Goal: Communication & Community: Connect with others

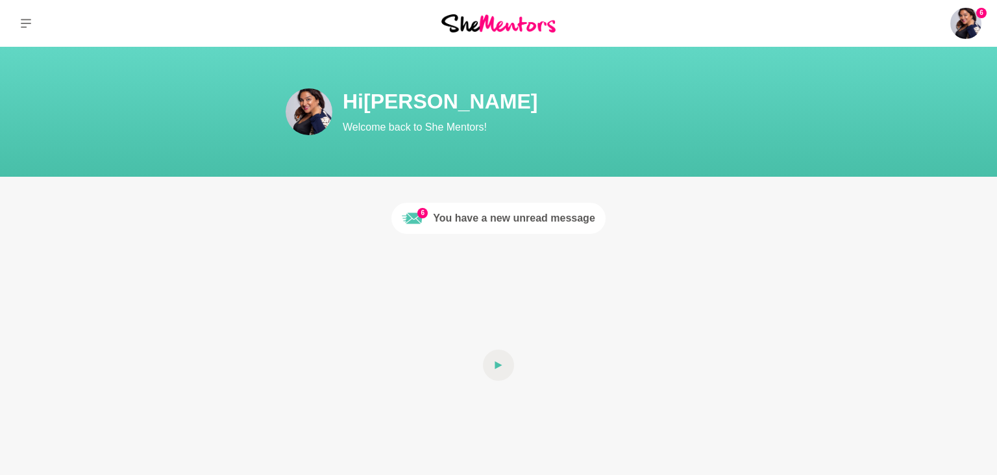
click at [518, 218] on div "You have a new unread message" at bounding box center [514, 218] width 162 height 16
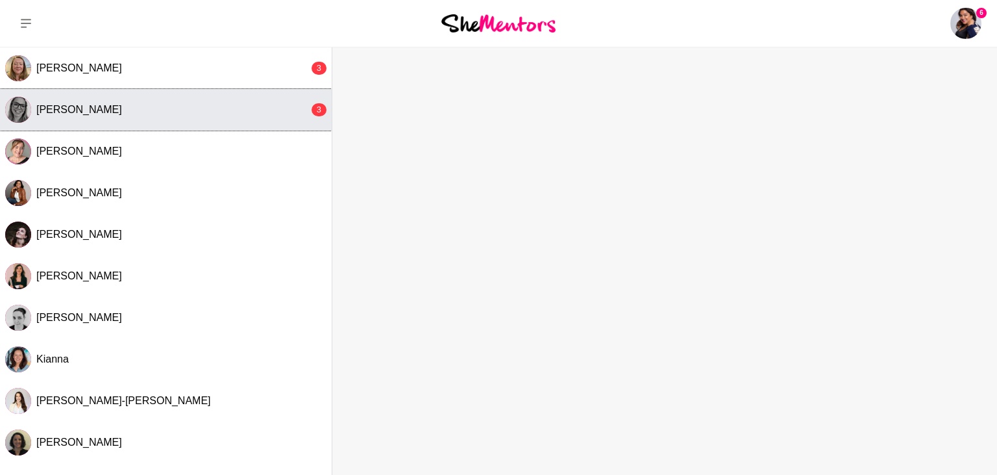
click at [110, 112] on div "[PERSON_NAME]" at bounding box center [172, 109] width 273 height 13
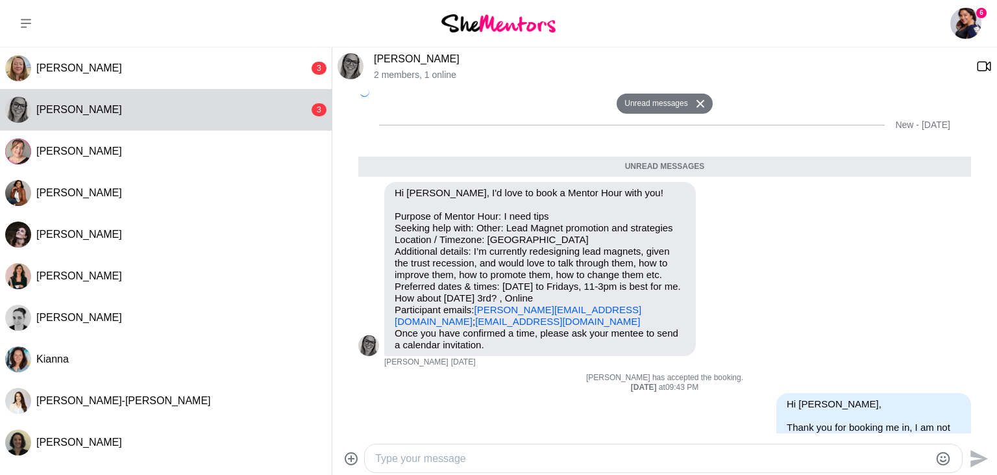
scroll to position [1268, 0]
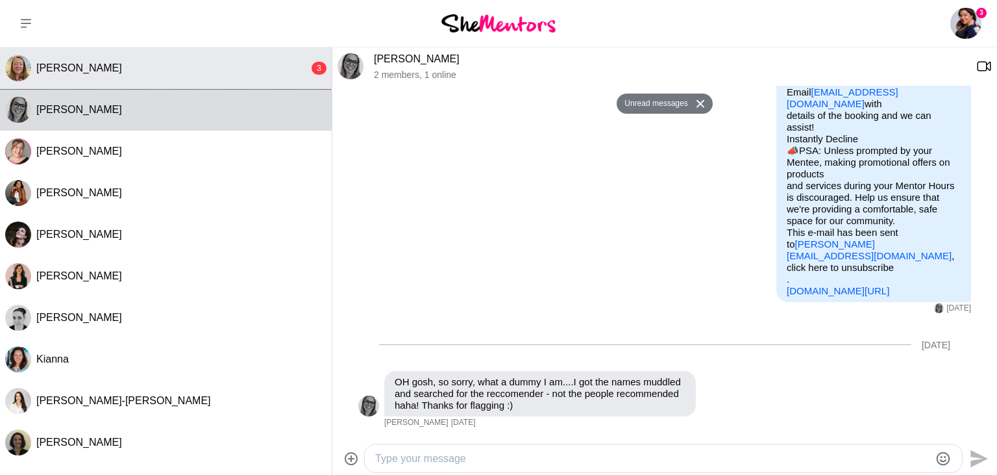
click at [71, 71] on span "[PERSON_NAME]" at bounding box center [79, 67] width 86 height 11
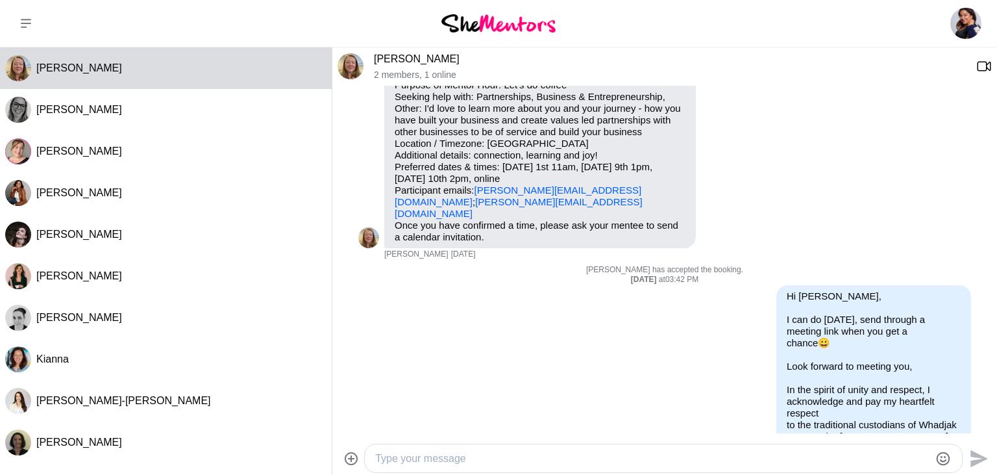
scroll to position [0, 0]
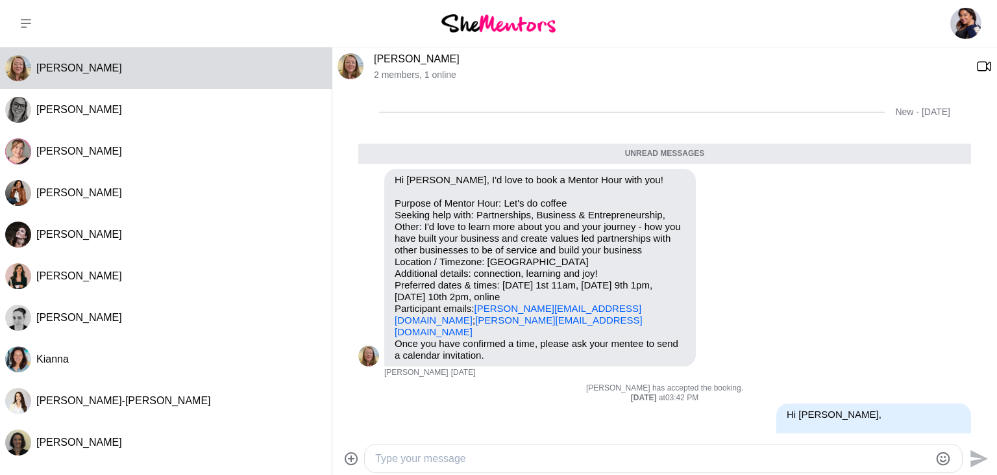
click at [475, 459] on textarea "Type your message" at bounding box center [652, 459] width 554 height 16
type textarea "See you in a bit [PERSON_NAME], looking forward to our chat :)"
click at [976, 456] on icon "Send" at bounding box center [980, 458] width 18 height 18
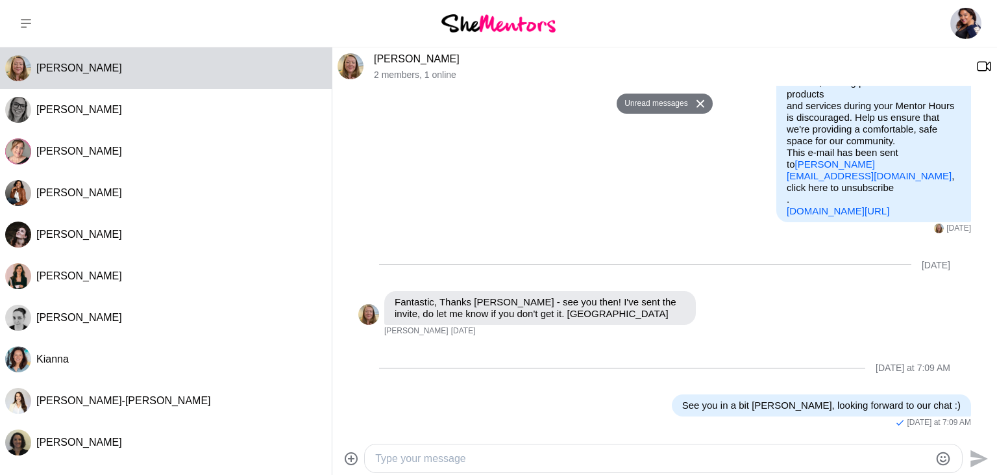
click at [414, 58] on link "[PERSON_NAME]" at bounding box center [417, 58] width 86 height 11
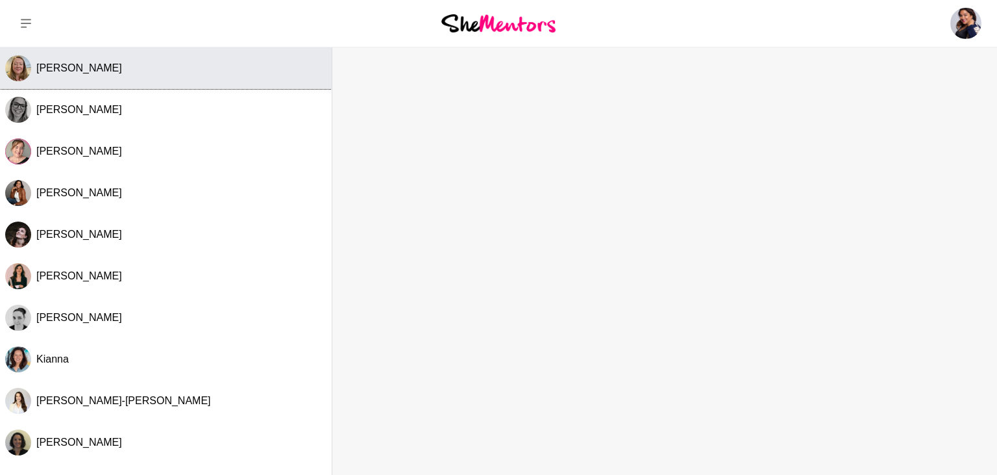
click at [79, 71] on span "[PERSON_NAME]" at bounding box center [79, 67] width 86 height 11
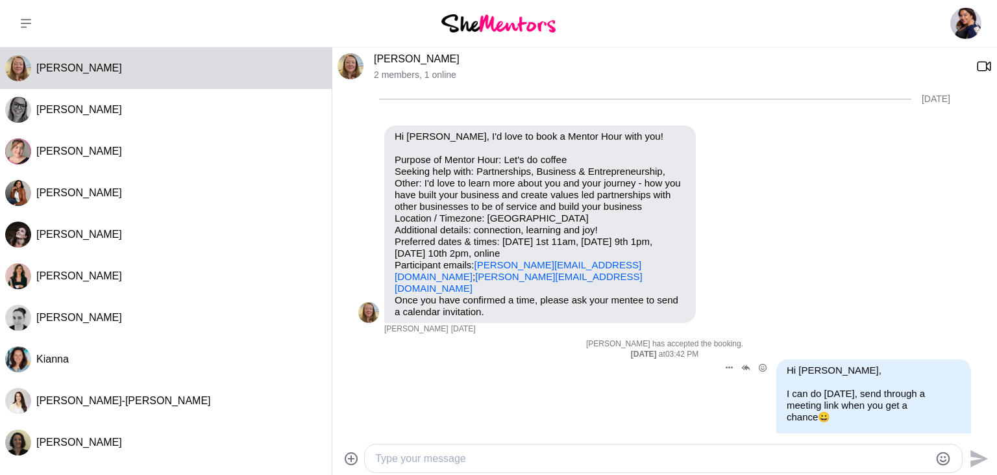
scroll to position [10, 0]
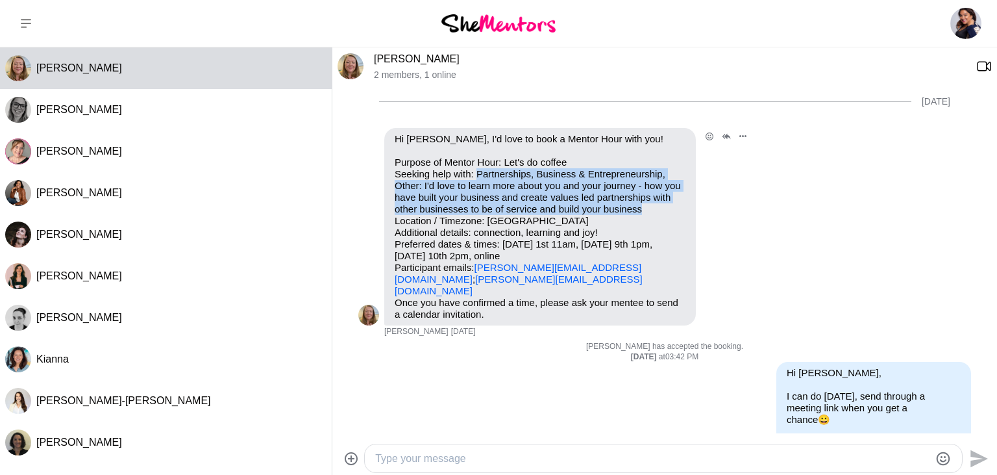
drag, startPoint x: 475, startPoint y: 175, endPoint x: 663, endPoint y: 212, distance: 191.9
click at [663, 212] on p "Purpose of Mentor Hour: Let's do coffee Seeking help with: Partnerships, Busine…" at bounding box center [540, 226] width 291 height 140
copy p "Partnerships, Business & Entrepreneurship, Other: I'd love to learn more about …"
click at [431, 58] on link "[PERSON_NAME]" at bounding box center [417, 58] width 86 height 11
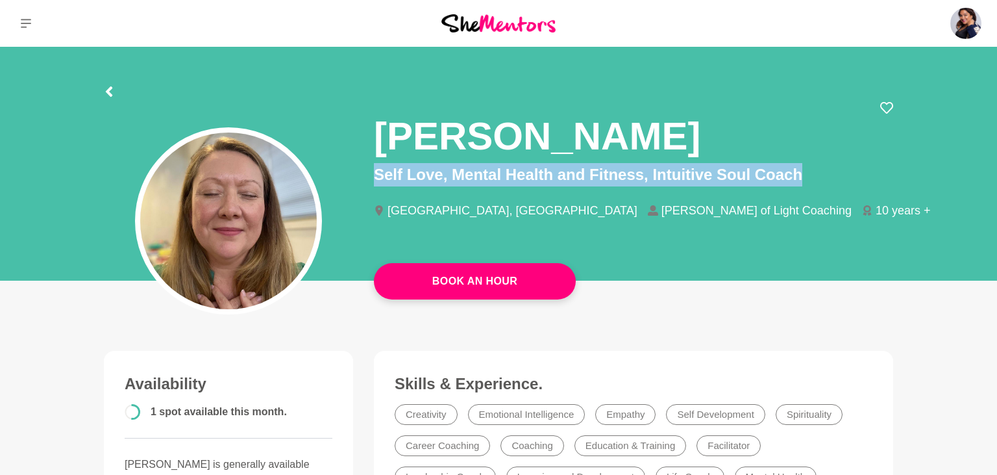
drag, startPoint x: 377, startPoint y: 175, endPoint x: 831, endPoint y: 170, distance: 454.5
click at [831, 170] on p "Self Love, Mental Health and Fitness, Intuitive Soul Coach" at bounding box center [633, 174] width 519 height 23
copy p "Self Love, Mental Health and Fitness, Intuitive Soul Coach"
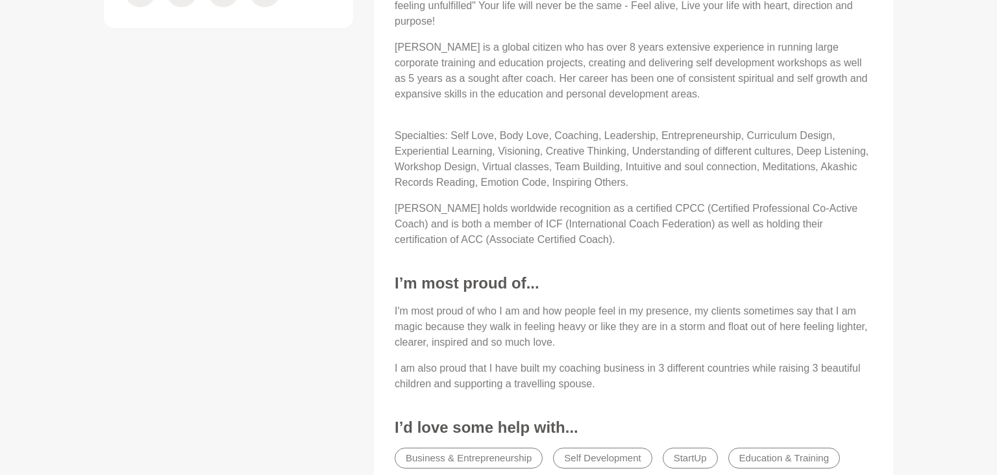
scroll to position [780, 0]
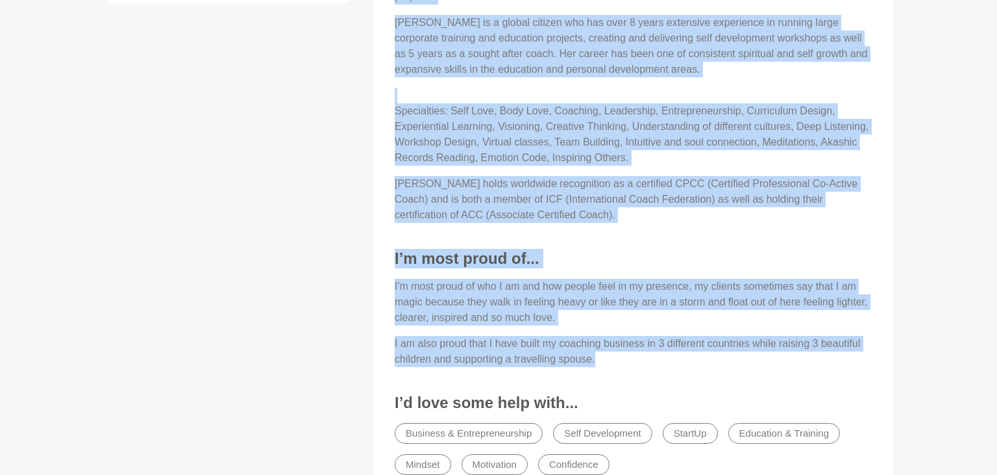
drag, startPoint x: 396, startPoint y: 140, endPoint x: 711, endPoint y: 349, distance: 378.3
click at [711, 349] on div "About Me [PERSON_NAME] has many superpowers and her most treasured one is awake…" at bounding box center [633, 142] width 493 height 679
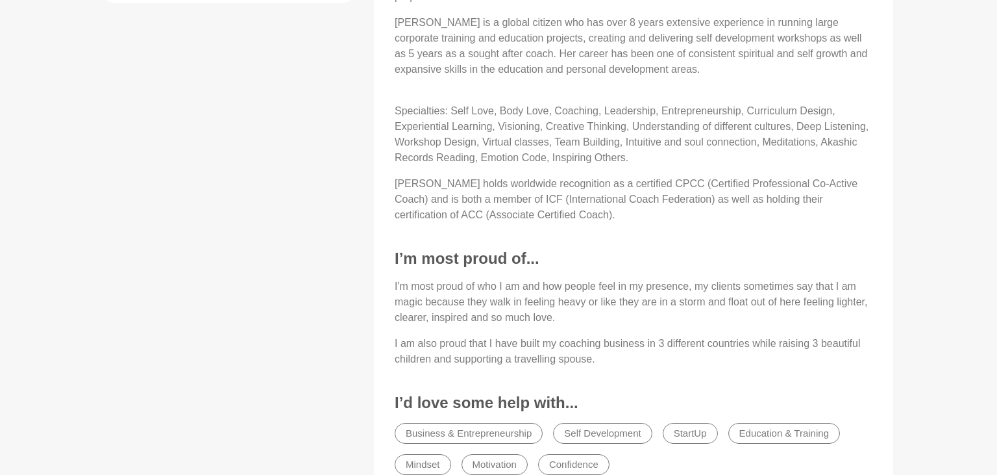
click at [235, 240] on div "Availability 1 spot available this month. [PERSON_NAME] is generally available …" at bounding box center [498, 43] width 810 height 945
